Goal: Transaction & Acquisition: Purchase product/service

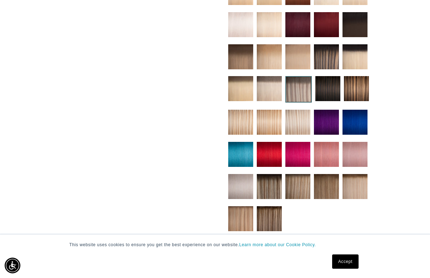
scroll to position [0, 758]
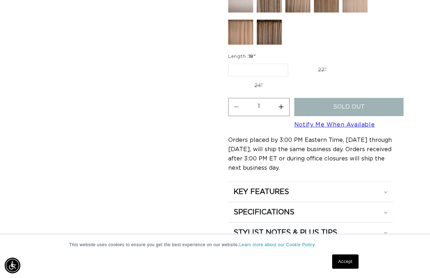
scroll to position [514, 0]
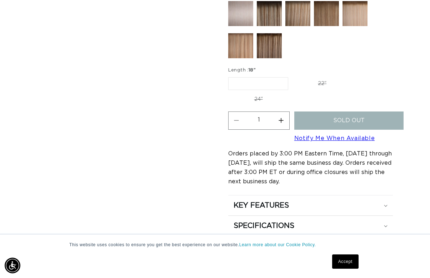
click at [278, 77] on label "18" Variant sold out or unavailable" at bounding box center [258, 83] width 60 height 13
click at [230, 76] on input "18" Variant sold out or unavailable" at bounding box center [230, 76] width 0 height 0
click at [313, 77] on label "22" Variant sold out or unavailable" at bounding box center [322, 83] width 61 height 12
click at [292, 76] on input "22" Variant sold out or unavailable" at bounding box center [292, 76] width 0 height 0
radio input "true"
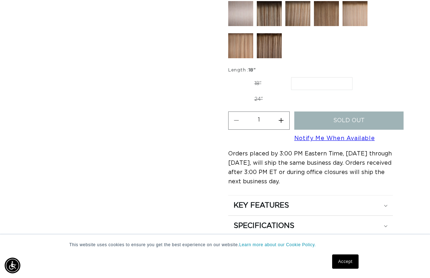
scroll to position [0, 758]
click at [276, 77] on label "18" Variant sold out or unavailable" at bounding box center [257, 83] width 59 height 12
click at [230, 76] on input "18" Variant sold out or unavailable" at bounding box center [230, 76] width 0 height 0
radio input "true"
